Goal: Obtain resource: Obtain resource

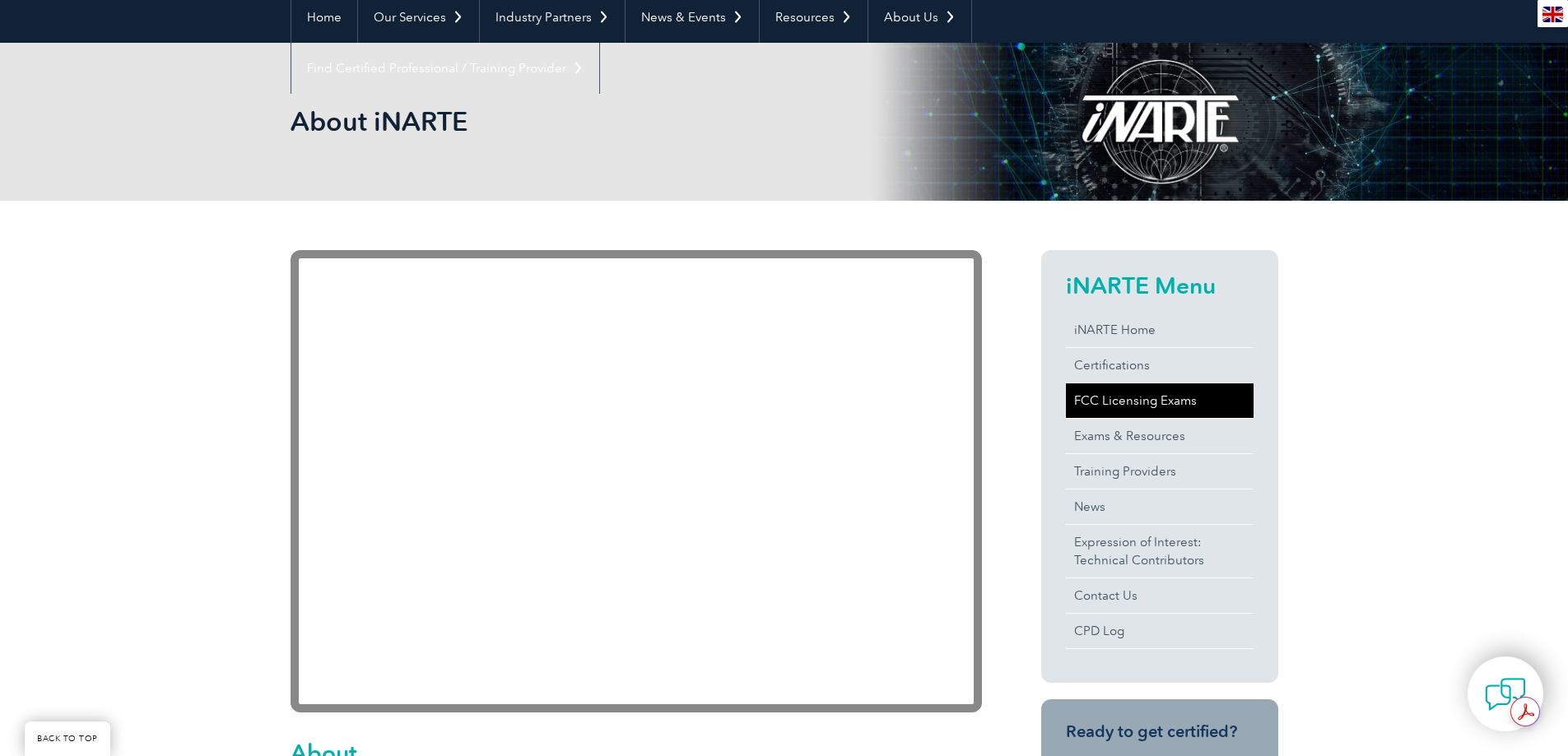
scroll to position [165, 0]
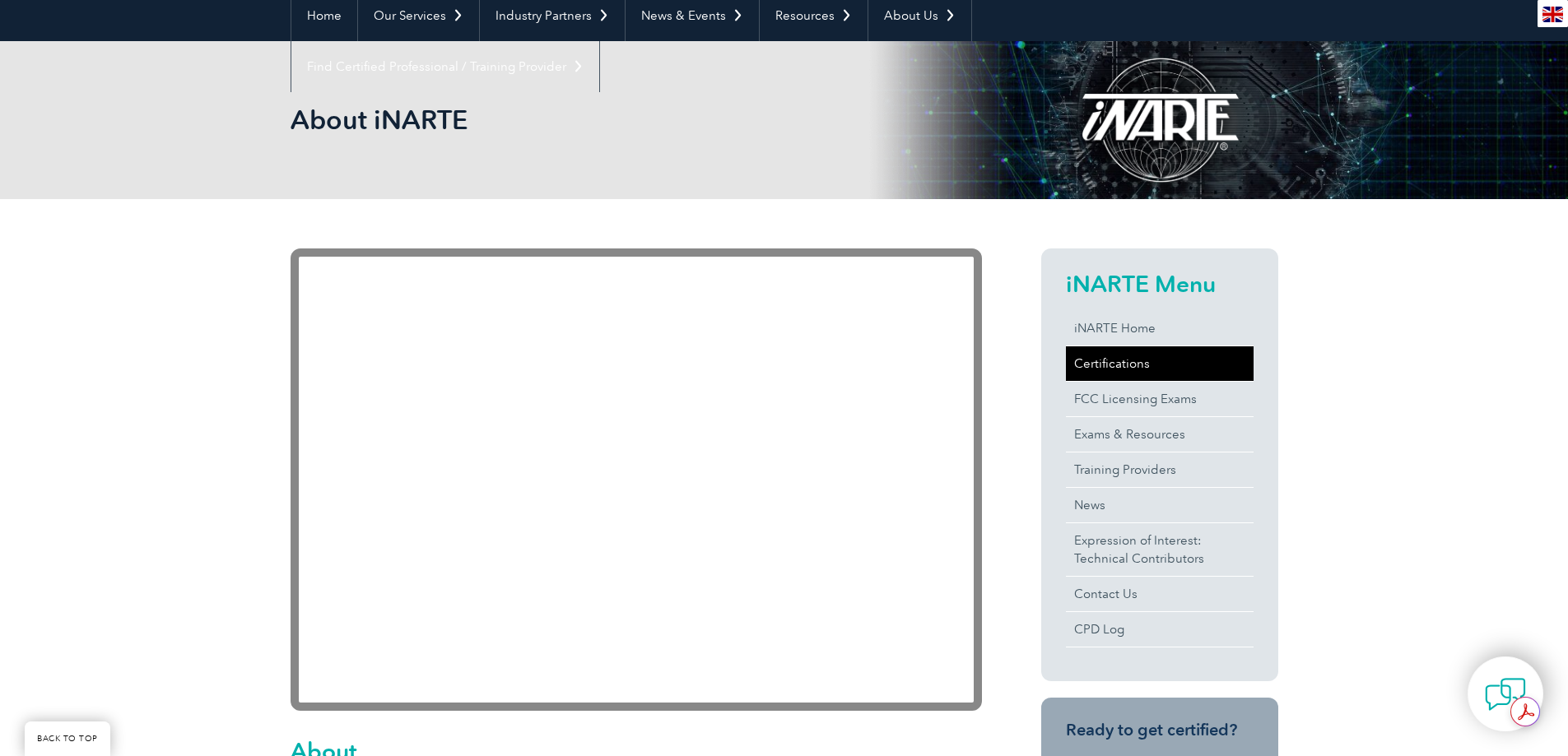
click at [1110, 366] on link "Certifications" at bounding box center [1160, 364] width 188 height 35
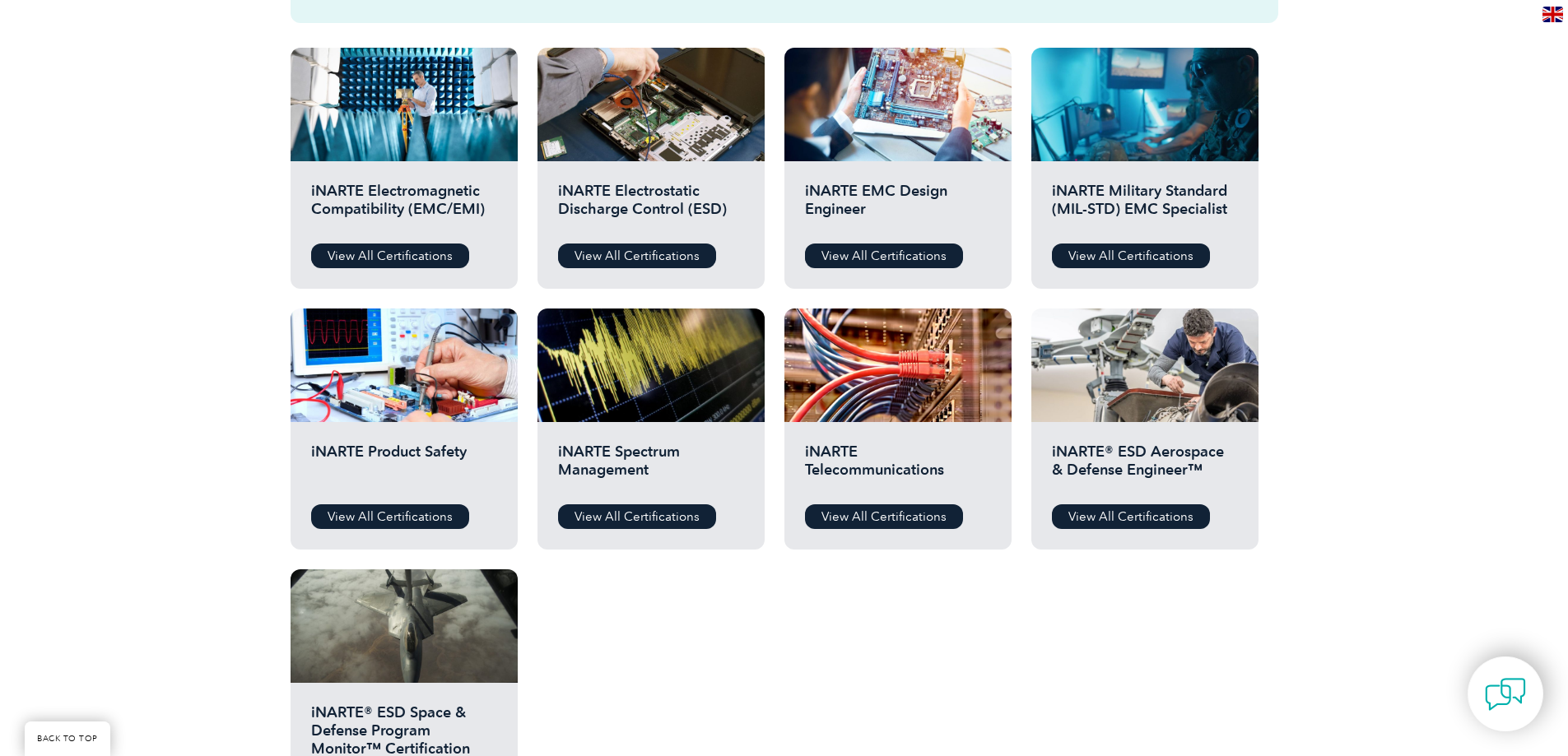
scroll to position [658, 0]
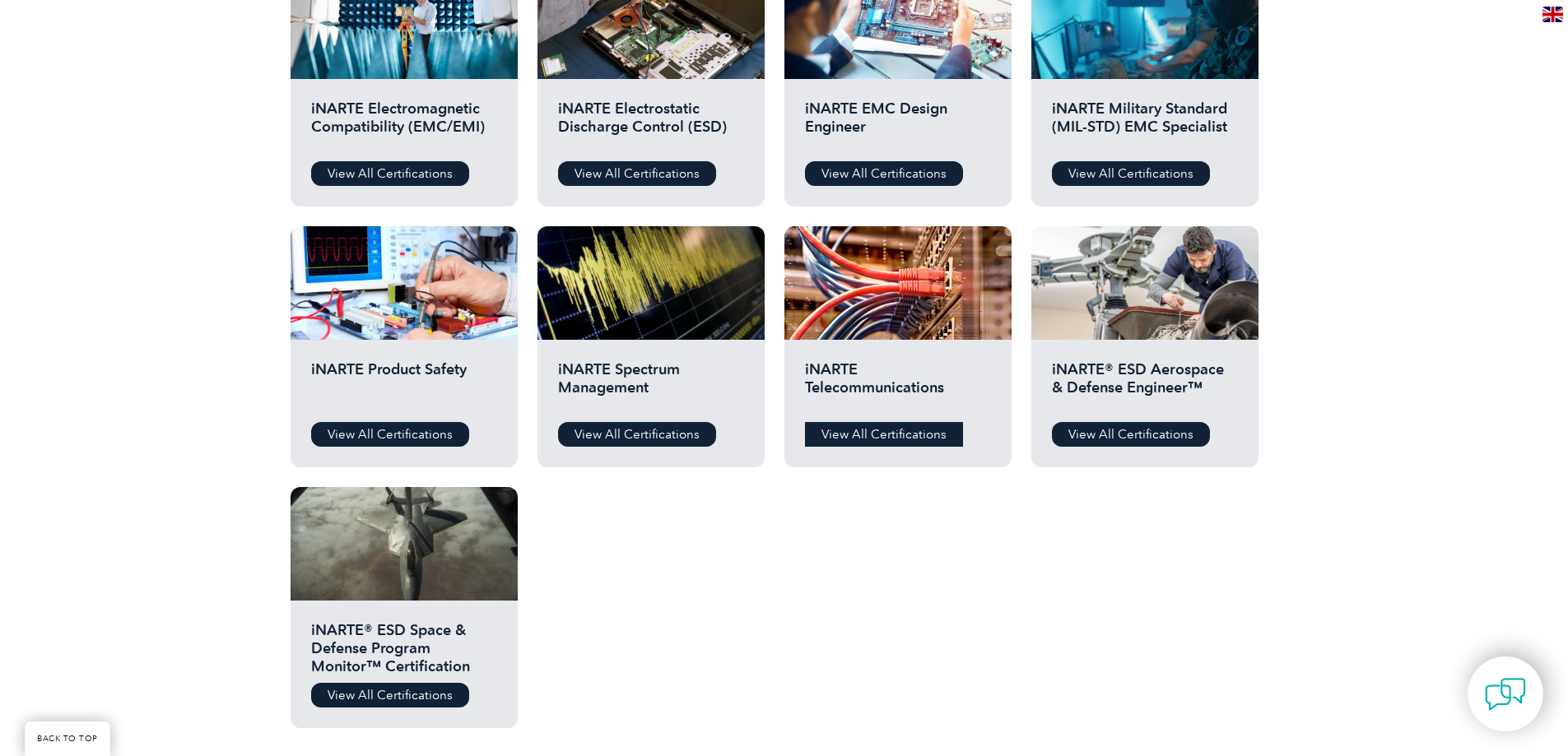
click at [912, 437] on link "View All Certifications" at bounding box center [884, 434] width 158 height 25
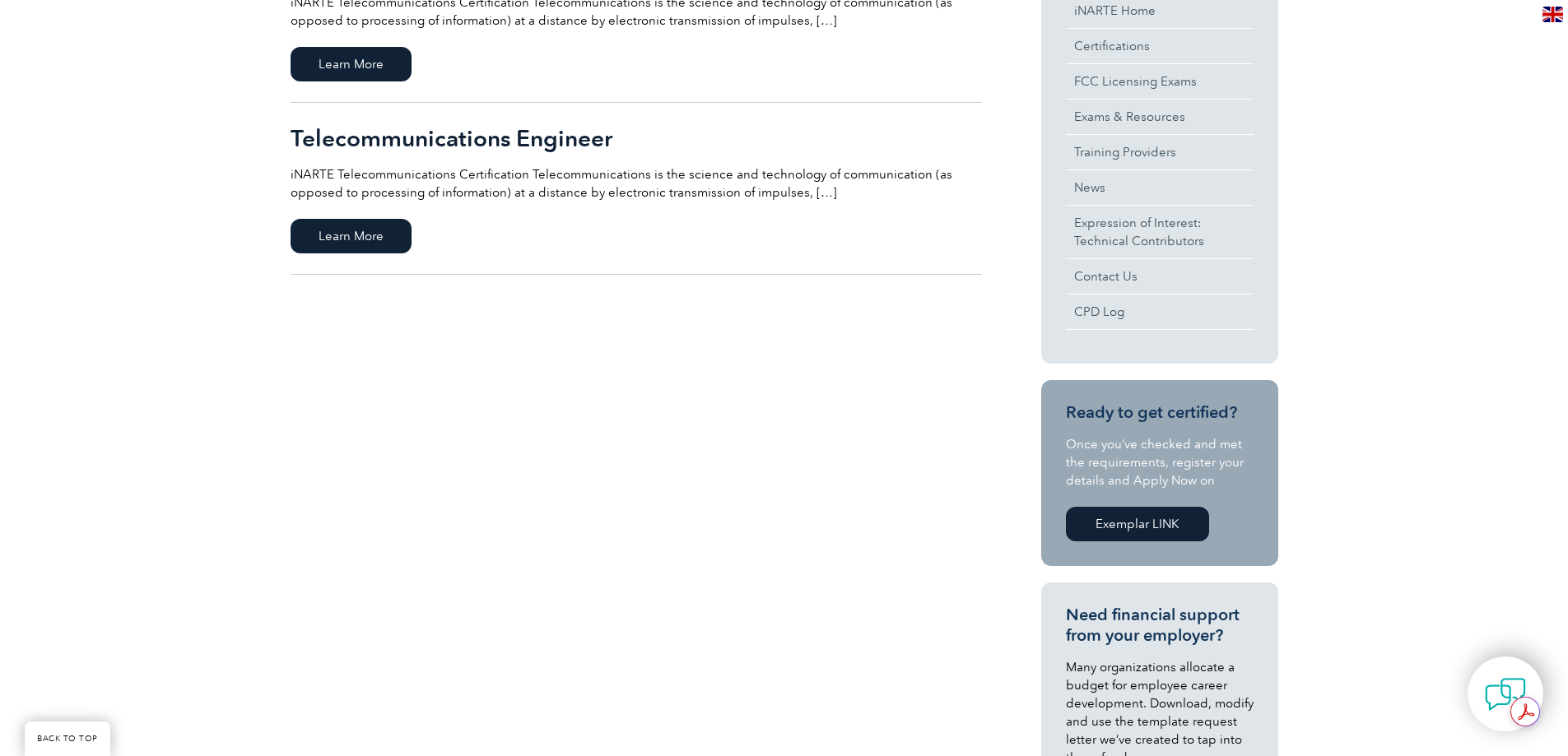
scroll to position [658, 0]
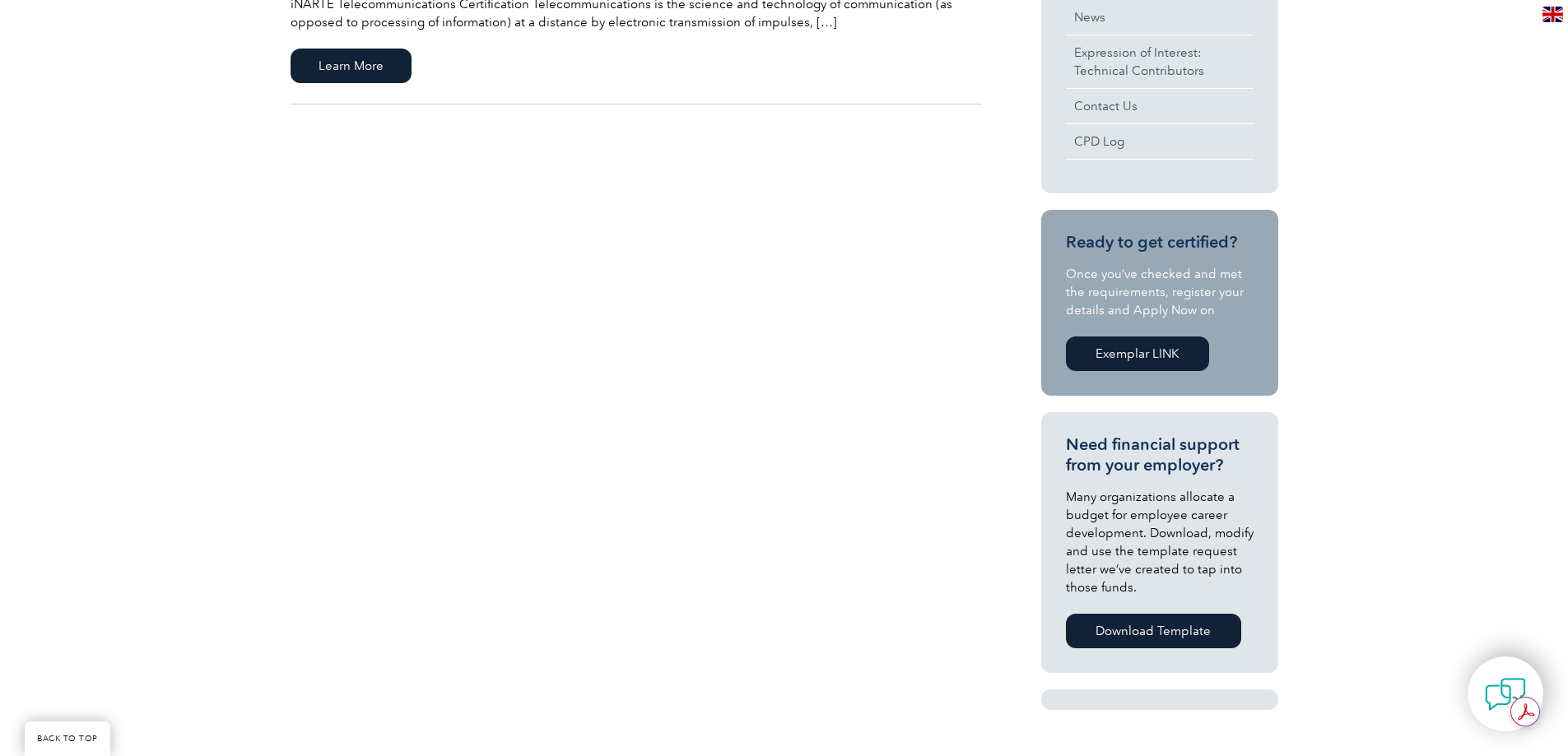
click at [1209, 637] on link "Download Template" at bounding box center [1153, 630] width 175 height 35
click at [1015, 350] on div "iNARTE Menu iNARTE Home Certifications FCC Licensing Exams Exams & Resources Tr…" at bounding box center [1130, 244] width 296 height 966
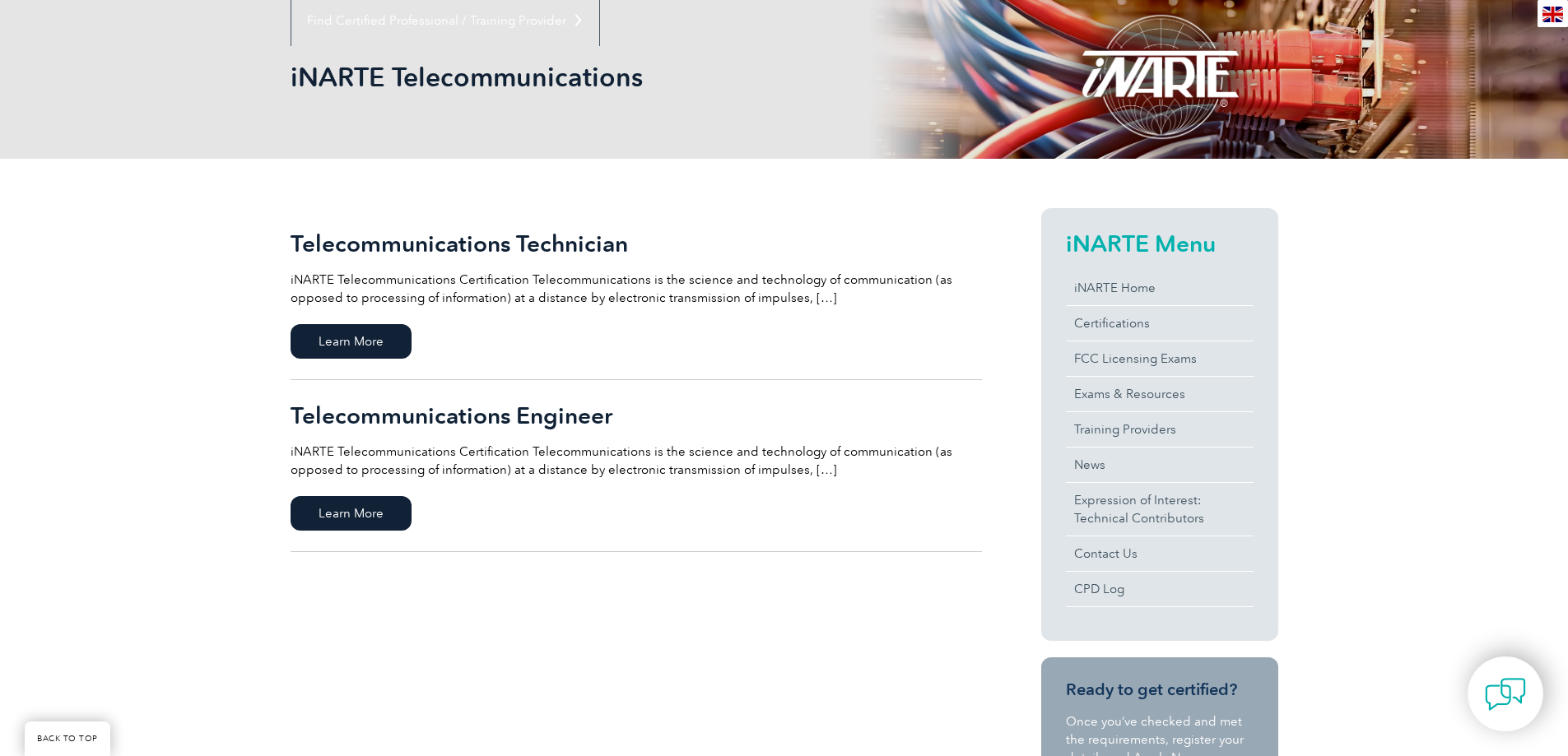
scroll to position [165, 0]
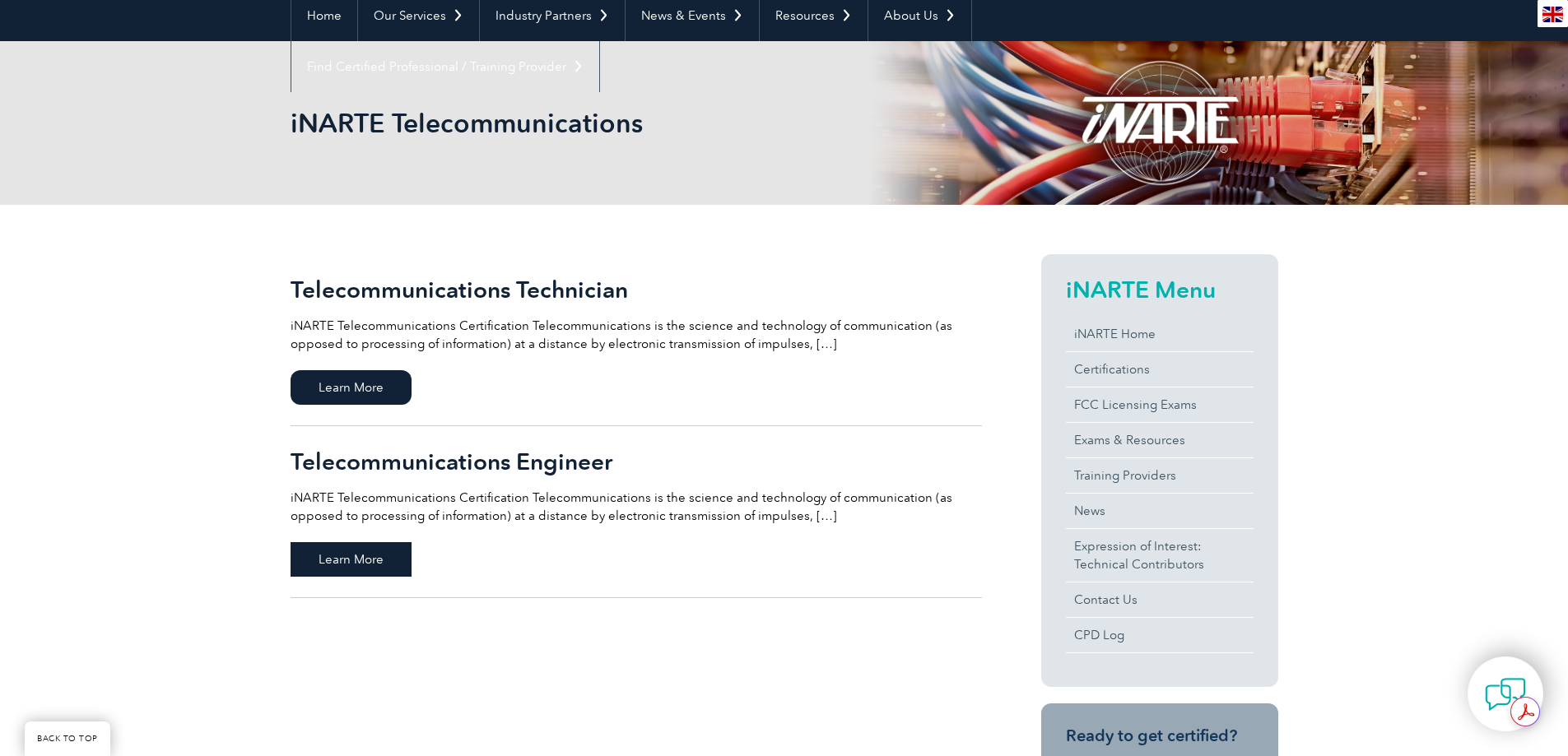
click at [371, 563] on span "Learn More" at bounding box center [351, 559] width 121 height 35
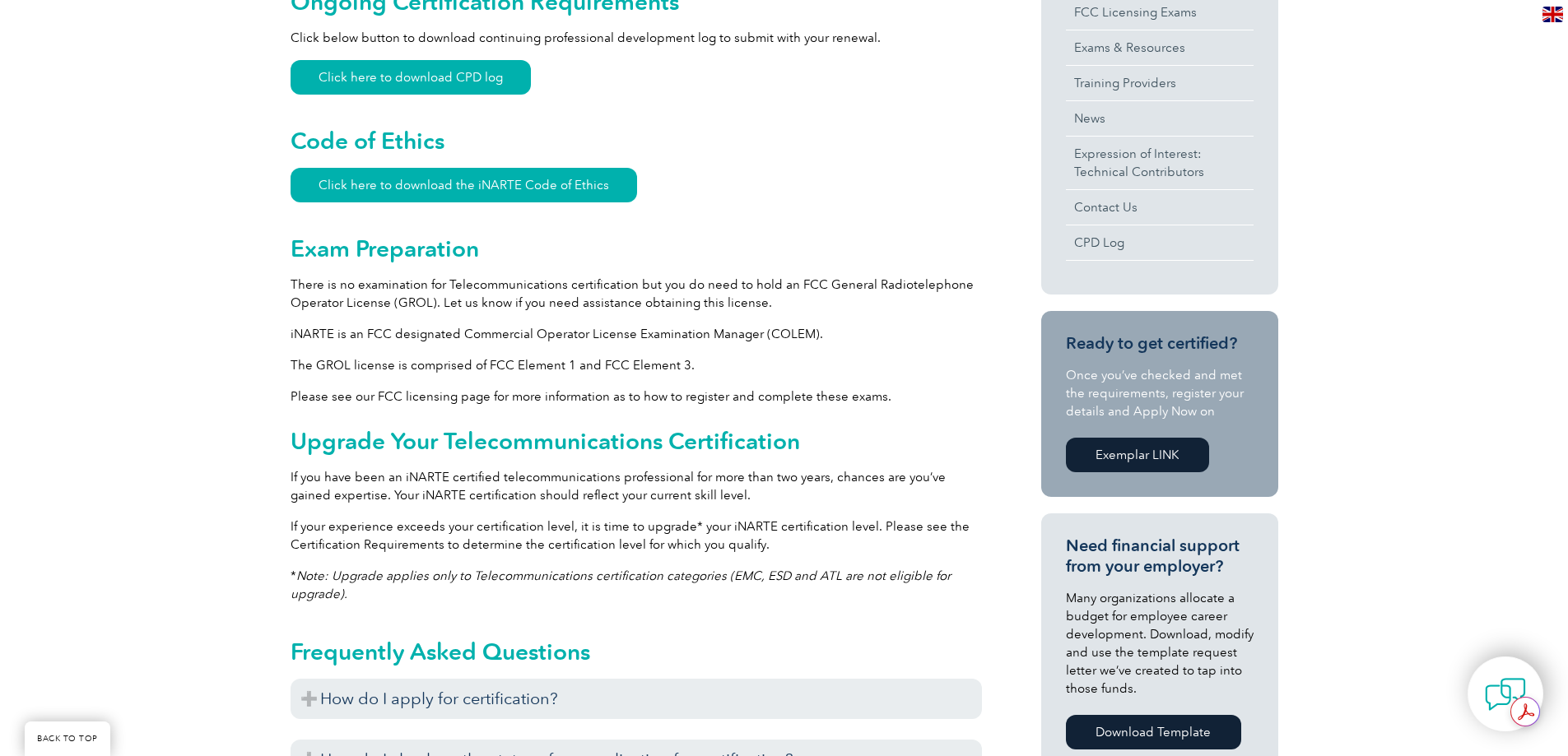
scroll to position [658, 0]
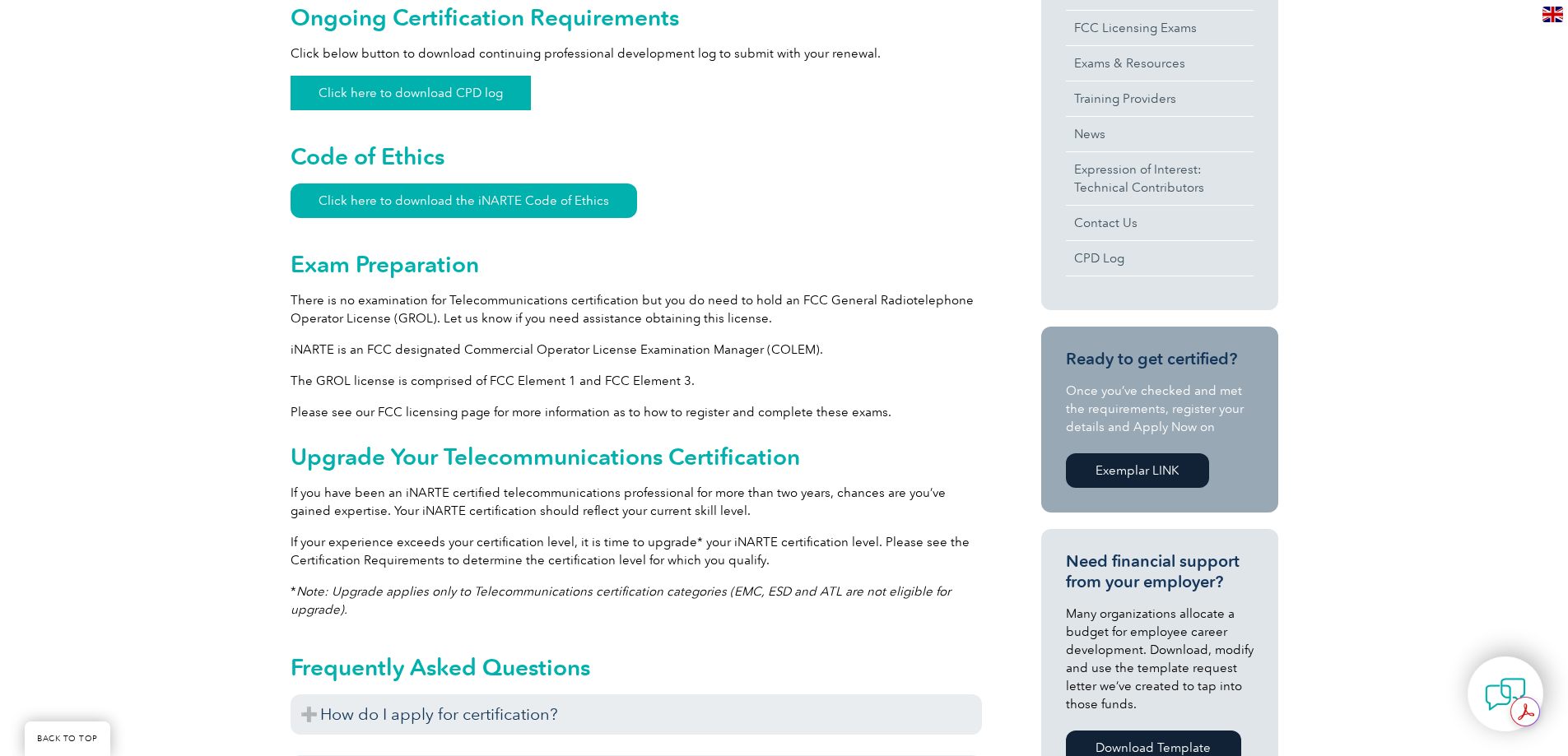
click at [370, 104] on link "Click here to download CPD log" at bounding box center [410, 93] width 240 height 35
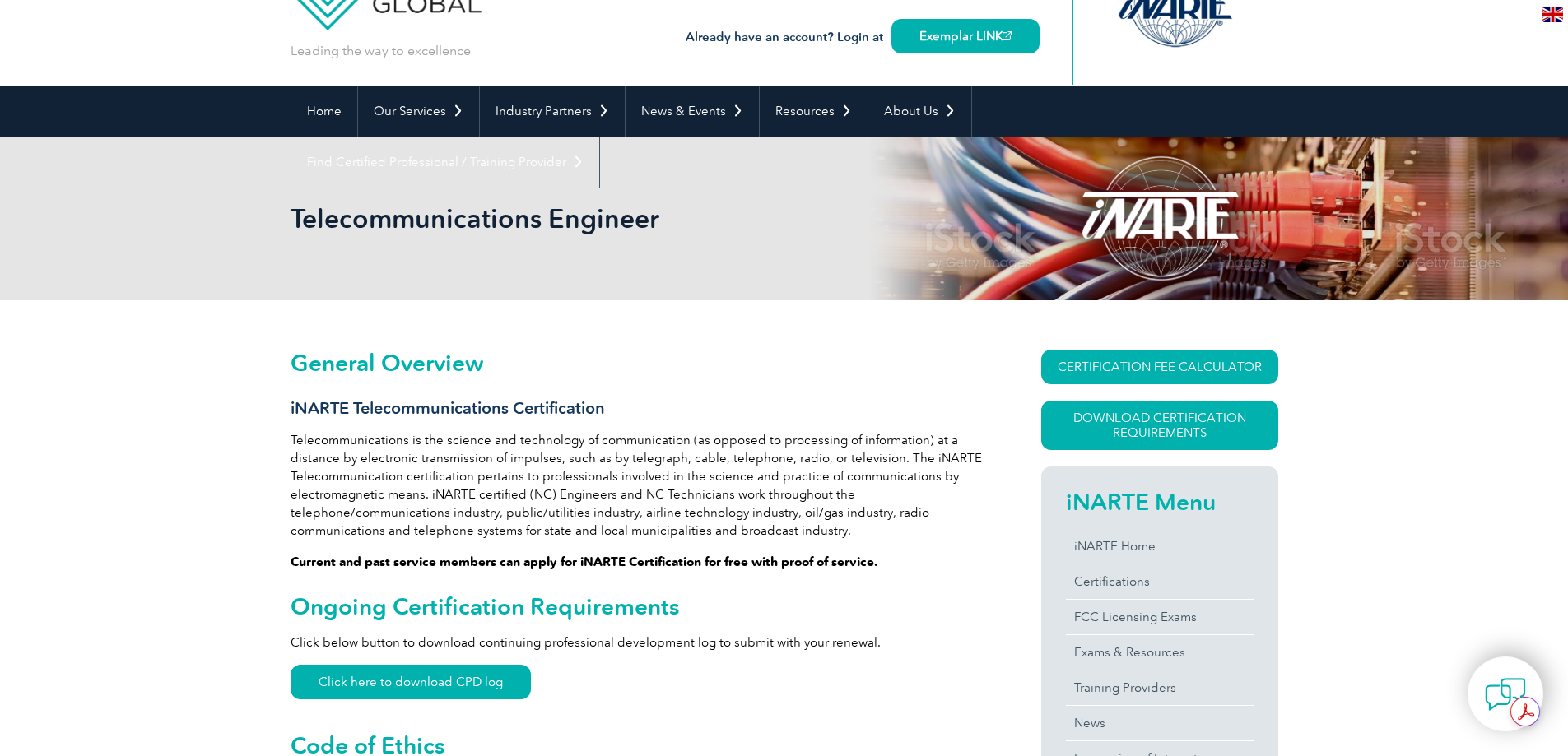
scroll to position [0, 0]
